Goal: Navigation & Orientation: Find specific page/section

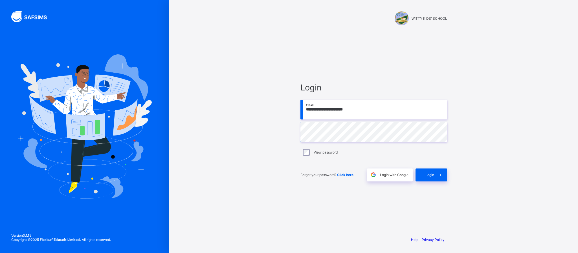
click at [447, 175] on span at bounding box center [440, 175] width 13 height 13
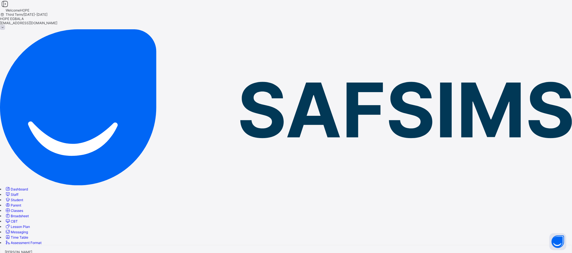
click at [23, 209] on span "Classes" at bounding box center [17, 211] width 12 height 4
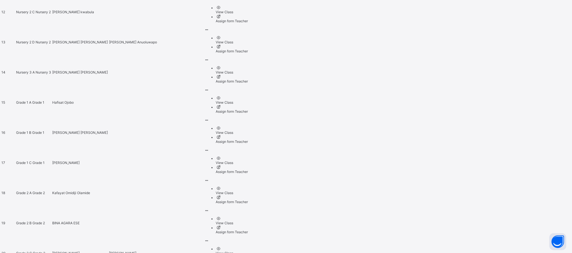
scroll to position [643, 0]
